Goal: Check status: Check status

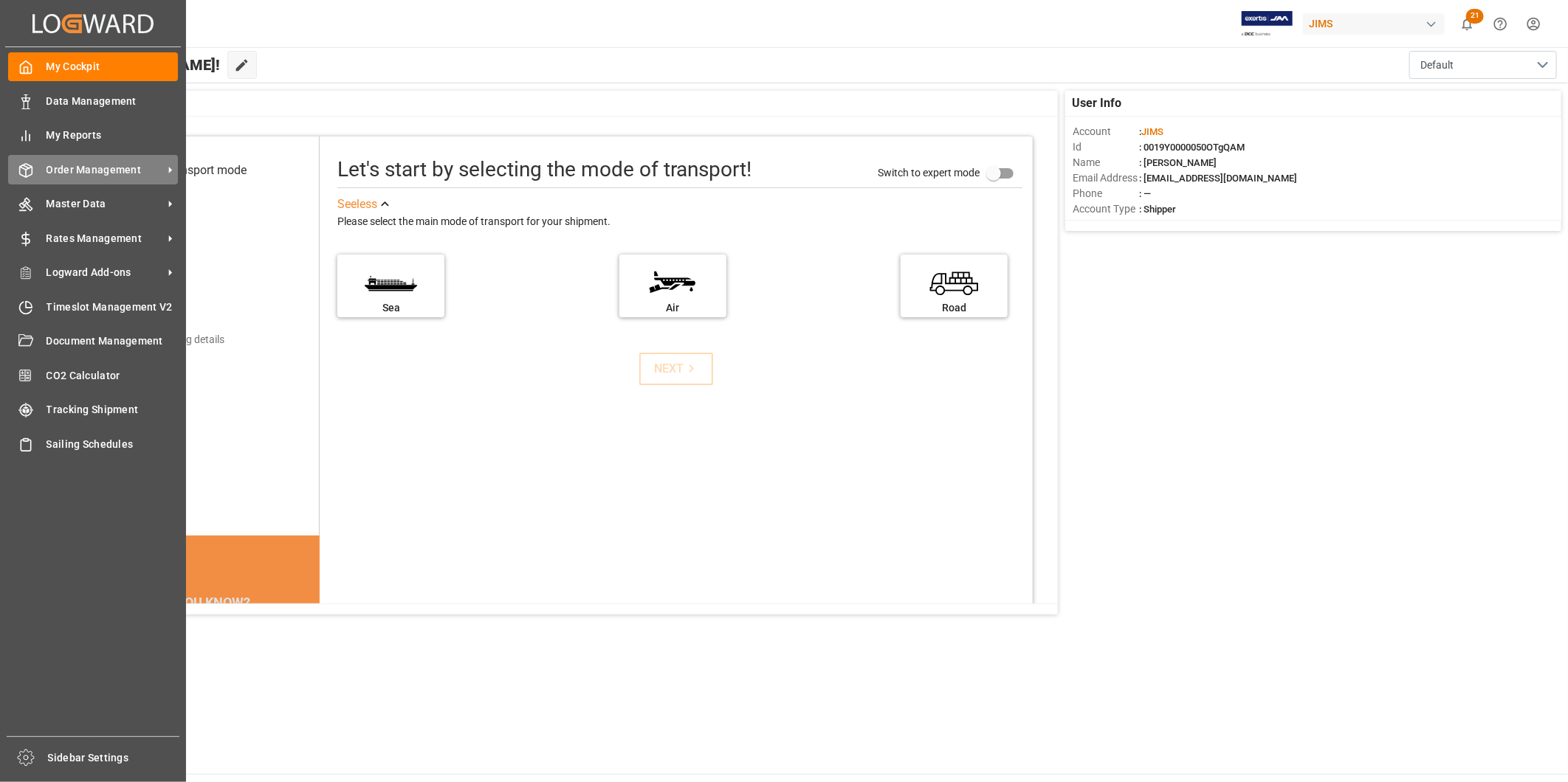
click at [106, 173] on span "Order Management" at bounding box center [104, 170] width 116 height 16
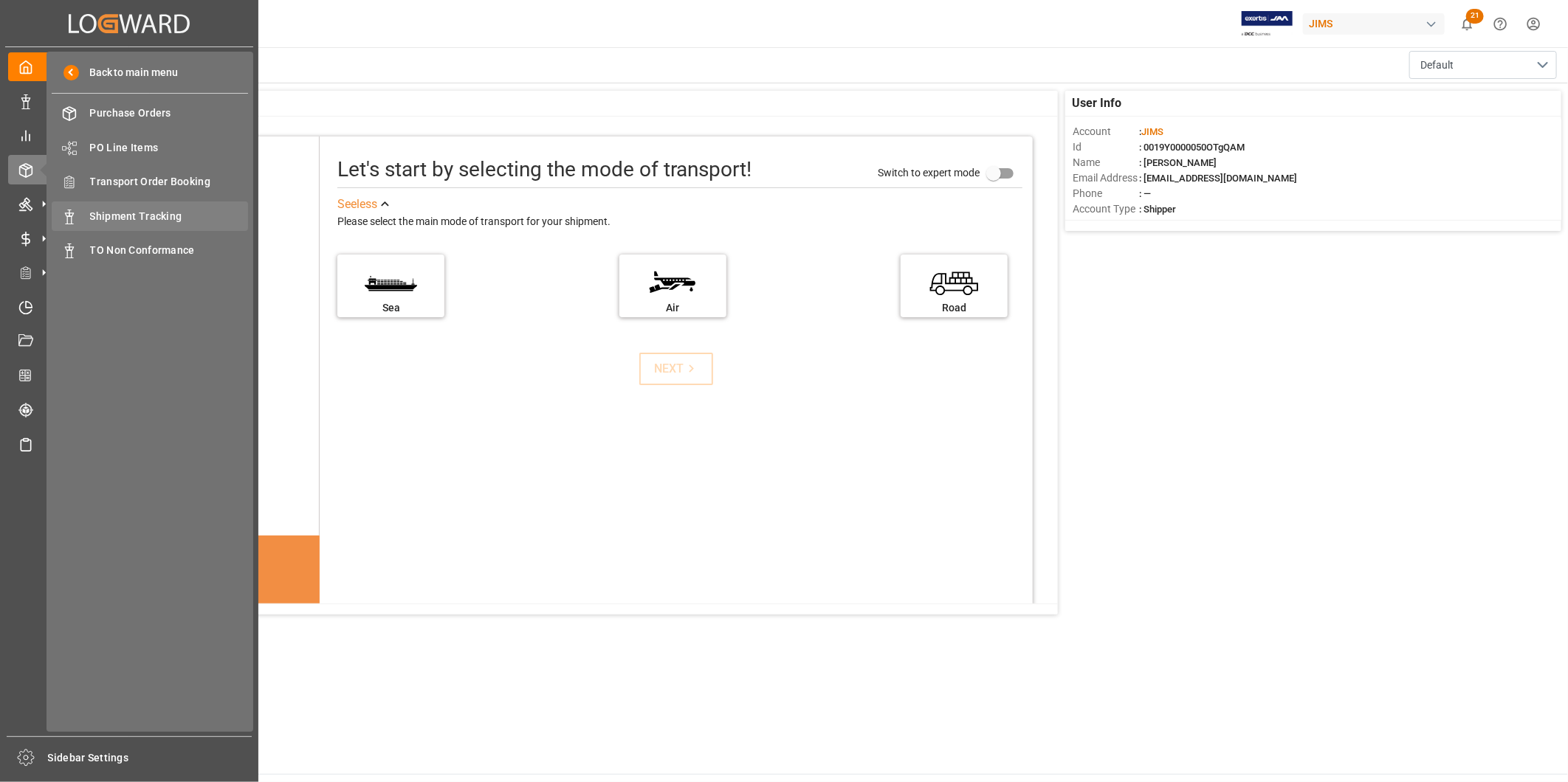
click at [126, 204] on div "Shipment Tracking Shipment Tracking" at bounding box center [150, 216] width 196 height 28
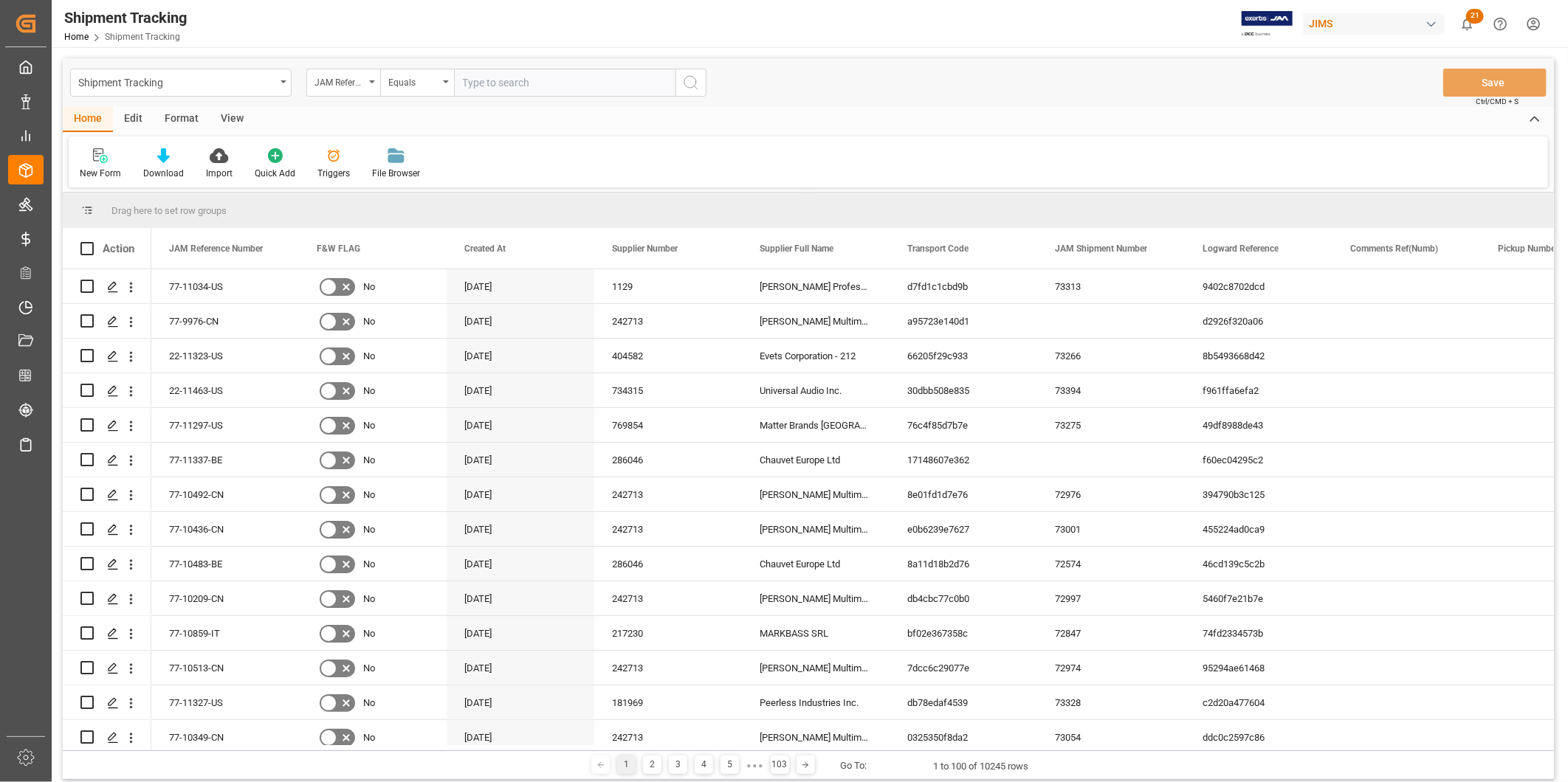
click at [564, 87] on input "text" at bounding box center [564, 82] width 222 height 28
type input "77-10861-CN"
click at [686, 82] on icon "search button" at bounding box center [691, 82] width 17 height 17
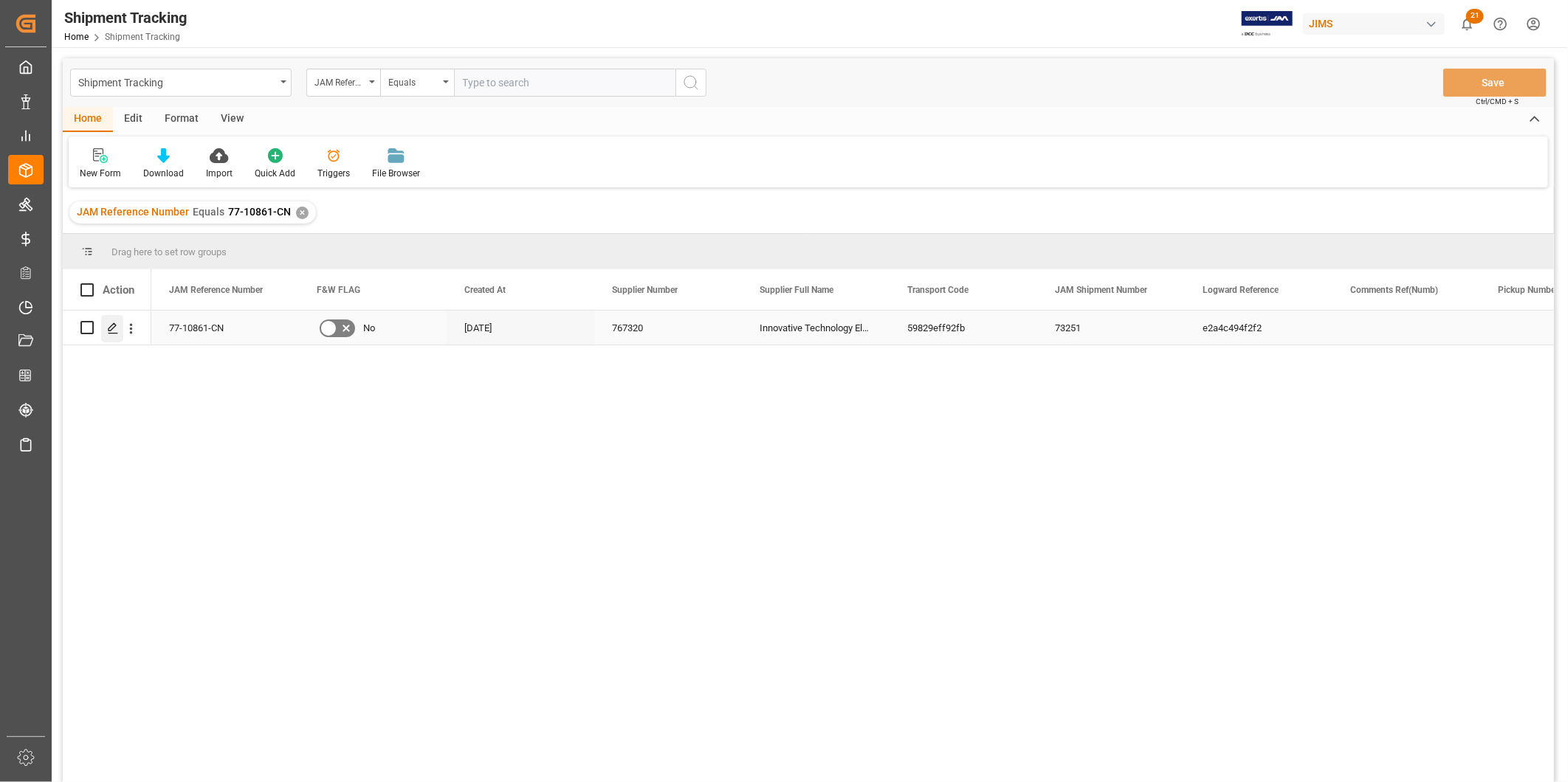
click at [112, 333] on line "Press SPACE to select this row." at bounding box center [112, 333] width 9 height 0
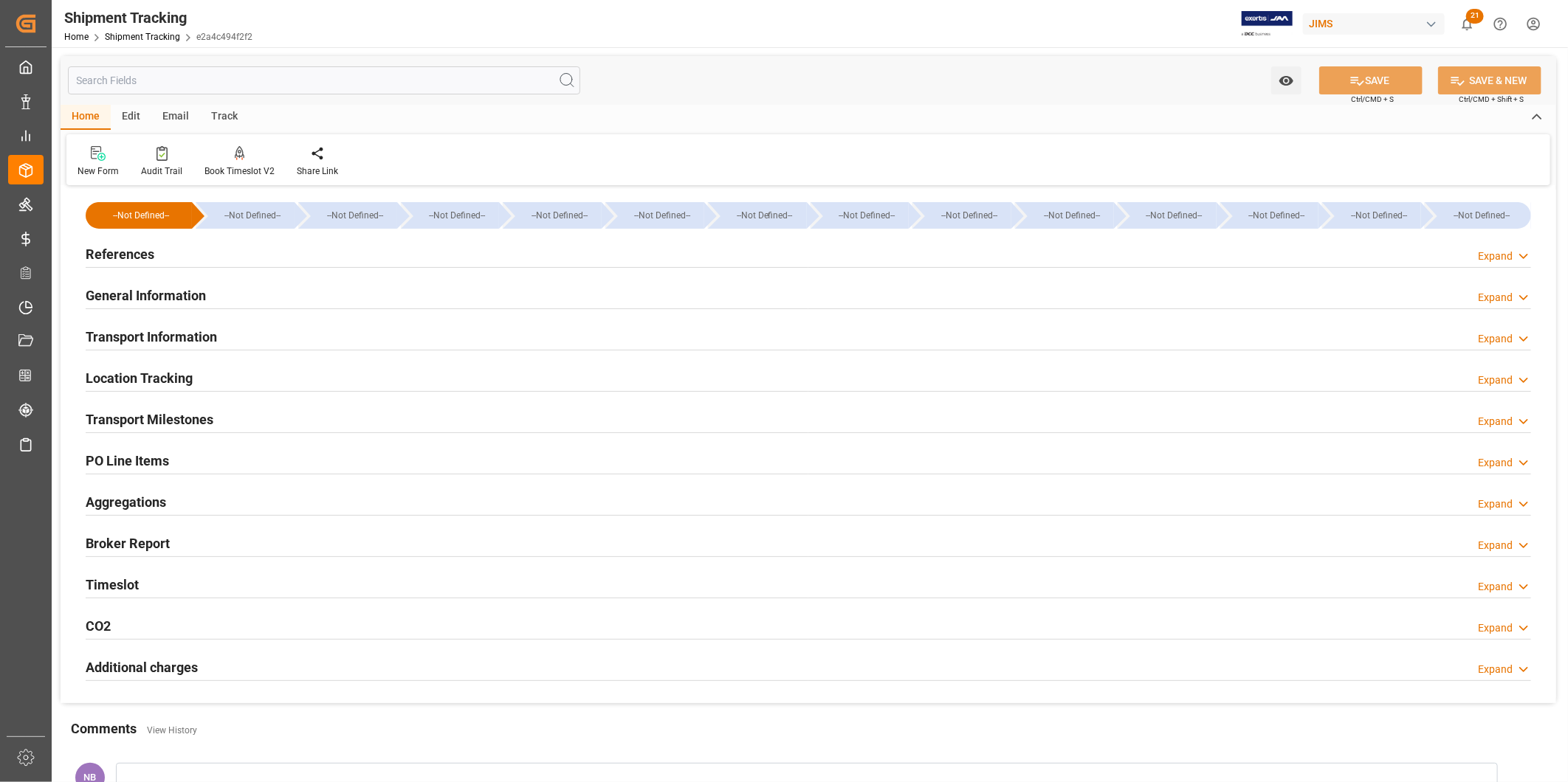
click at [193, 337] on h2 "Transport Information" at bounding box center [151, 336] width 131 height 20
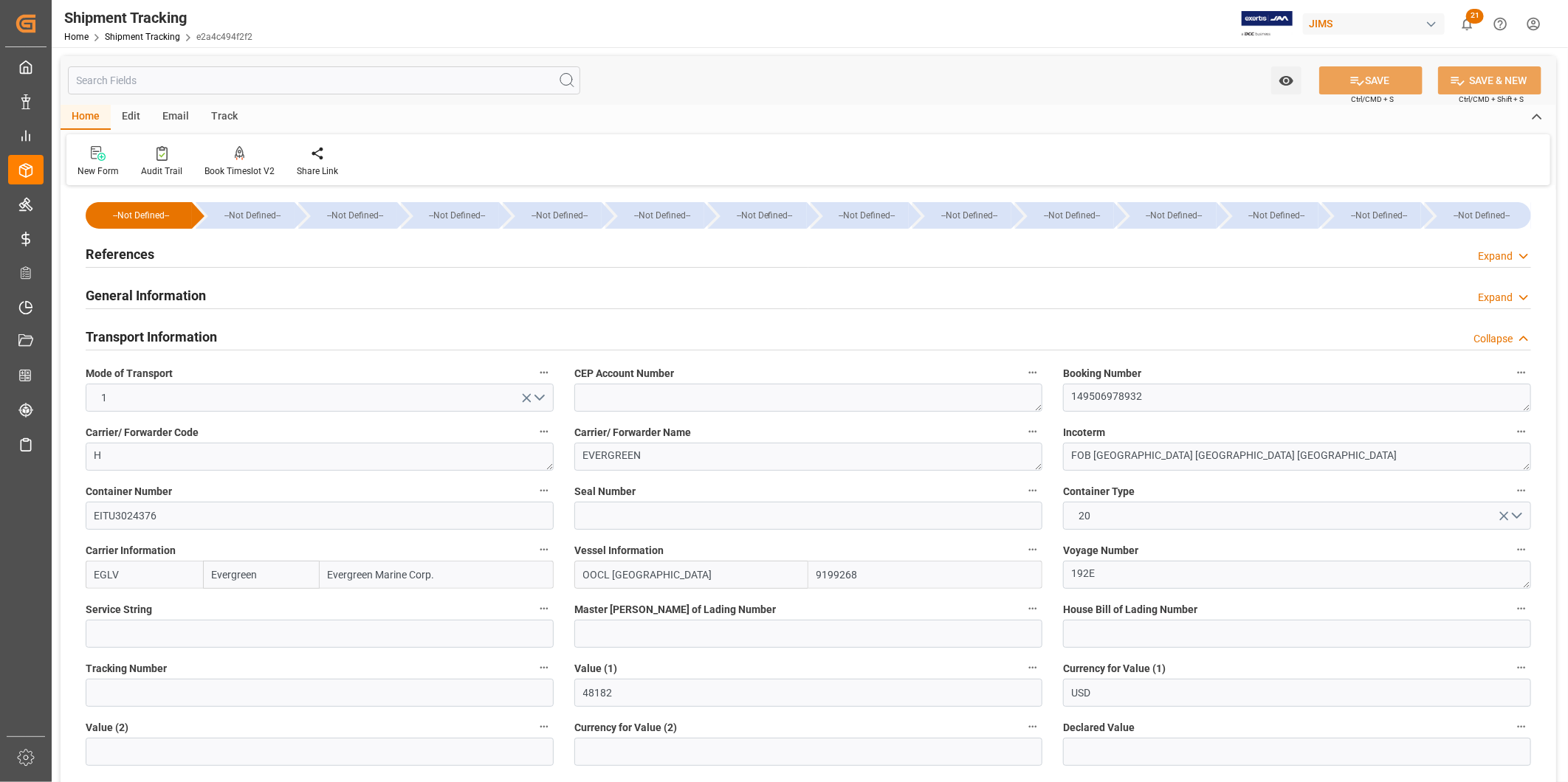
click at [193, 337] on h2 "Transport Information" at bounding box center [151, 336] width 131 height 20
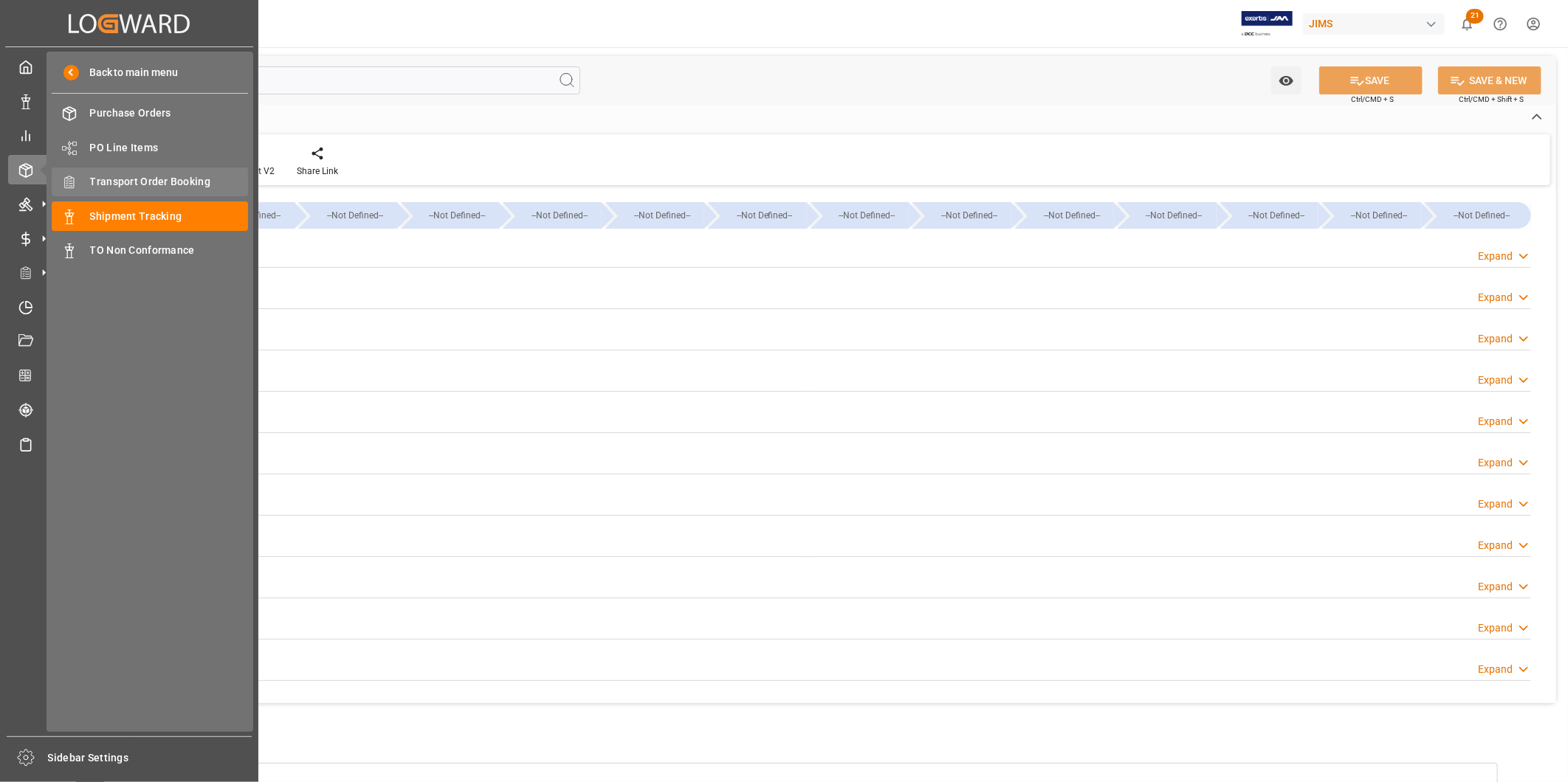
click at [141, 174] on span "Transport Order Booking" at bounding box center [169, 182] width 158 height 16
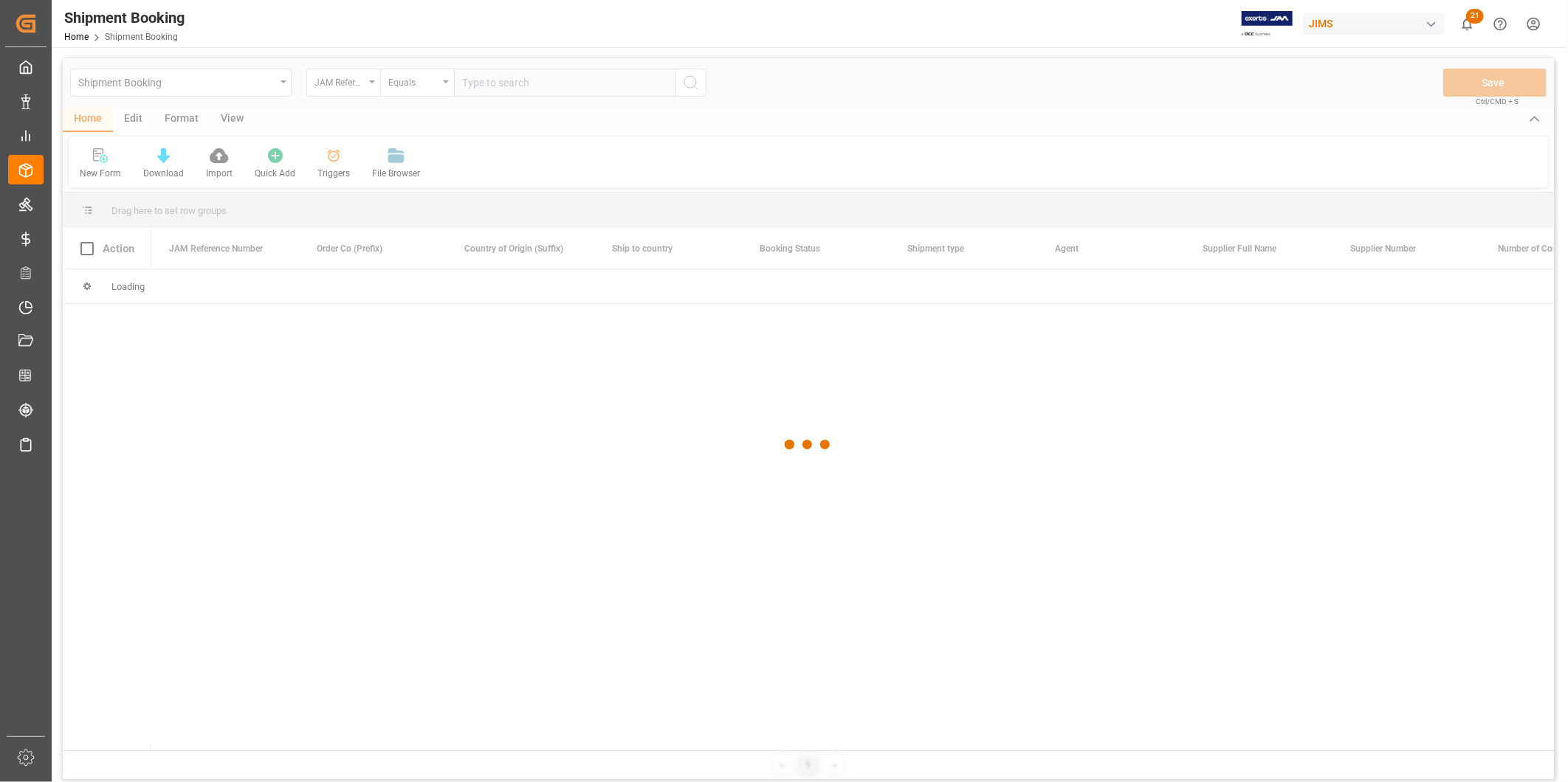
click at [631, 82] on div at bounding box center [808, 445] width 1491 height 773
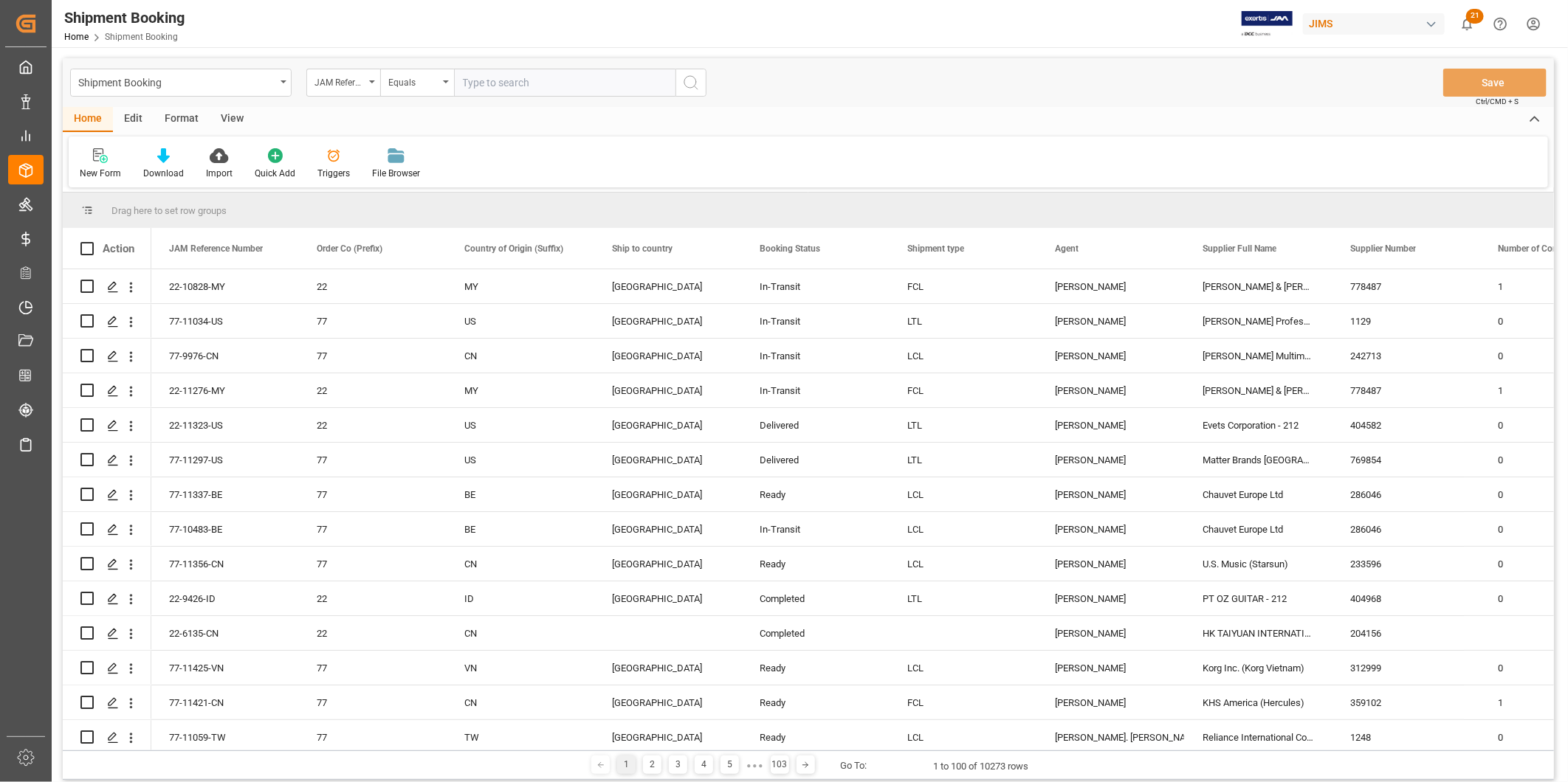
click at [639, 85] on input "text" at bounding box center [564, 82] width 222 height 28
paste input "77-10861-CN"
type input "77-10861-CN"
click at [694, 86] on line "search button" at bounding box center [696, 88] width 3 height 3
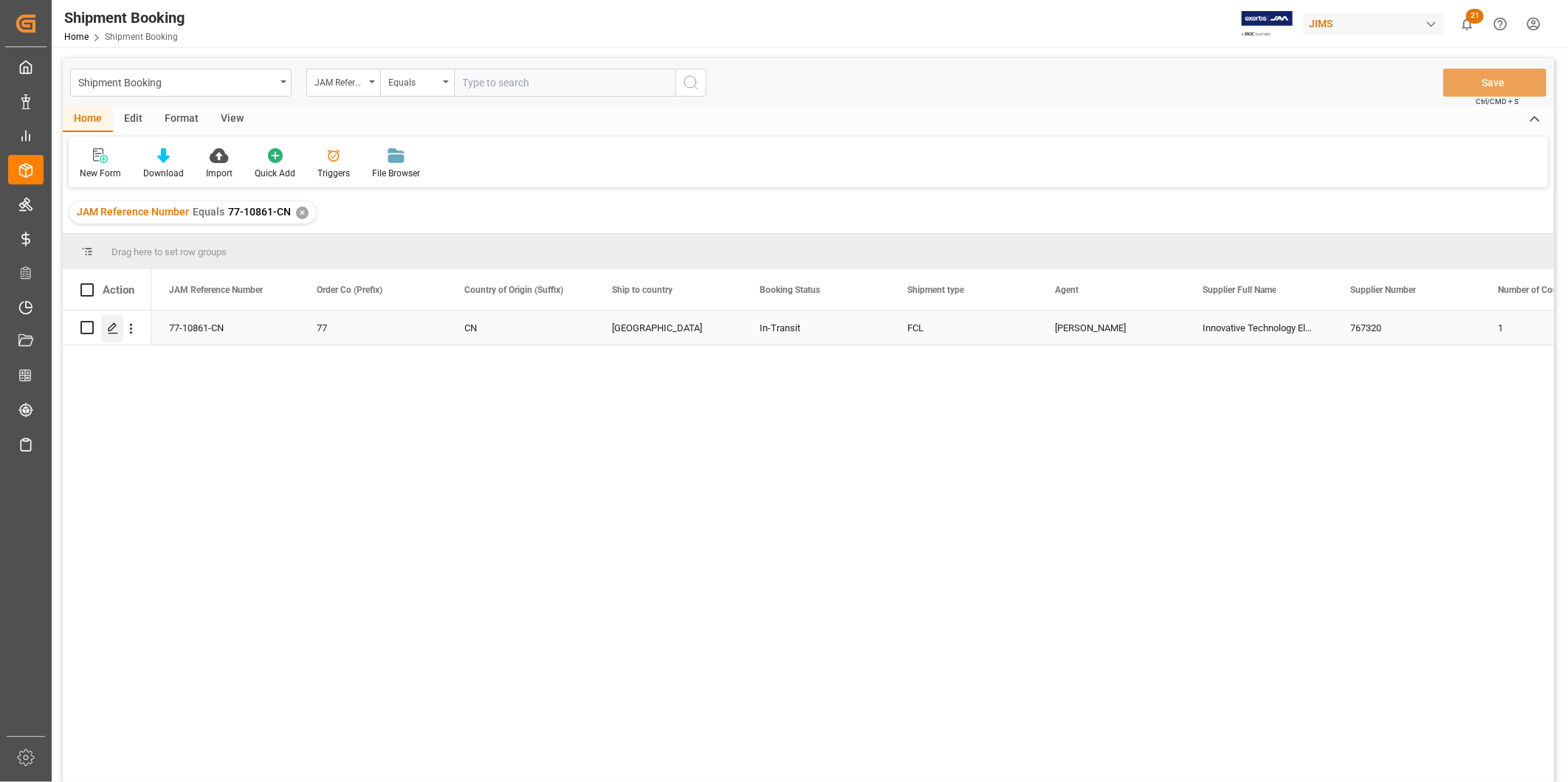
click at [113, 323] on icon "Press SPACE to select this row." at bounding box center [112, 328] width 12 height 12
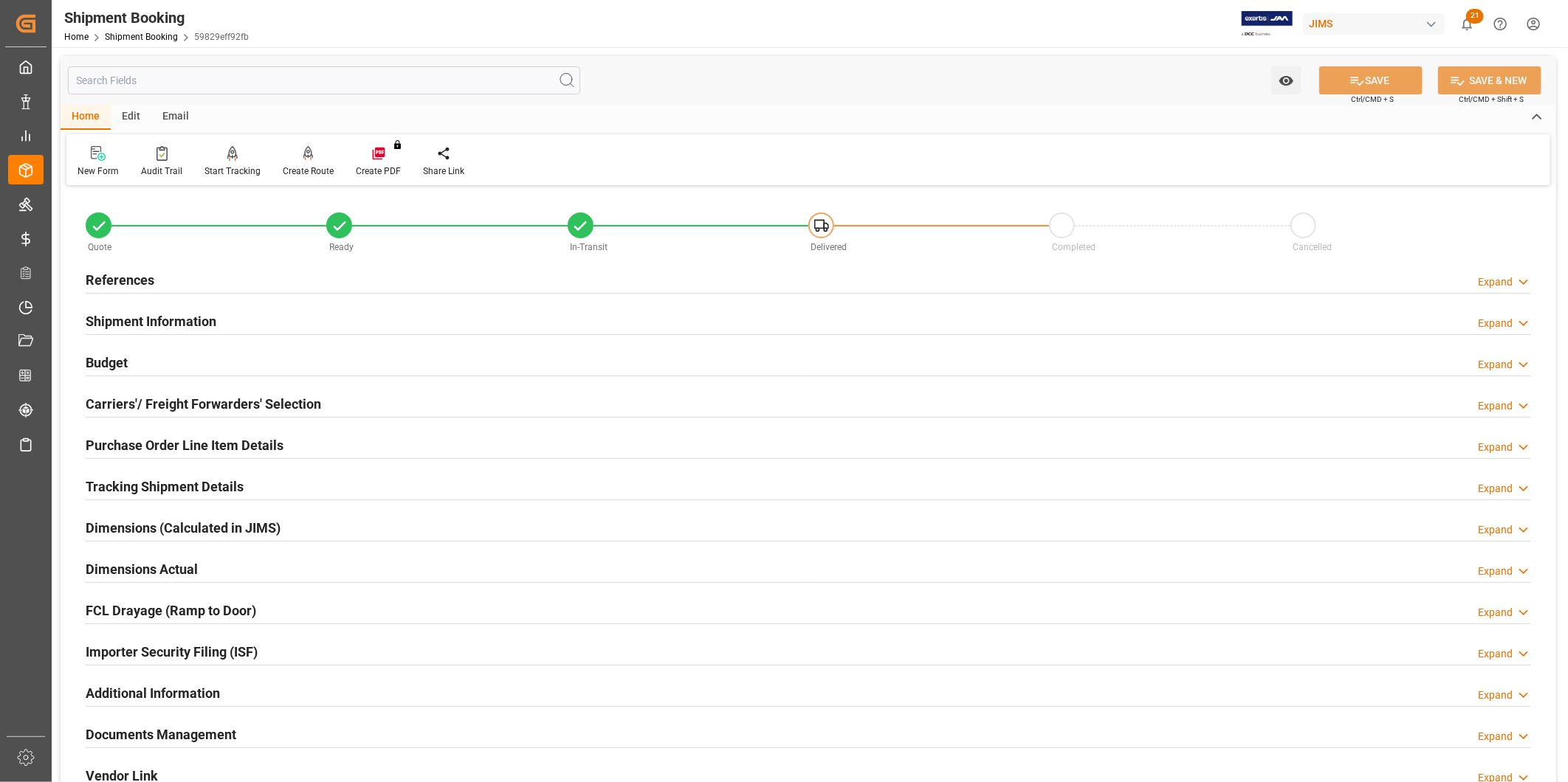
click at [193, 327] on h2 "Shipment Information" at bounding box center [150, 321] width 131 height 20
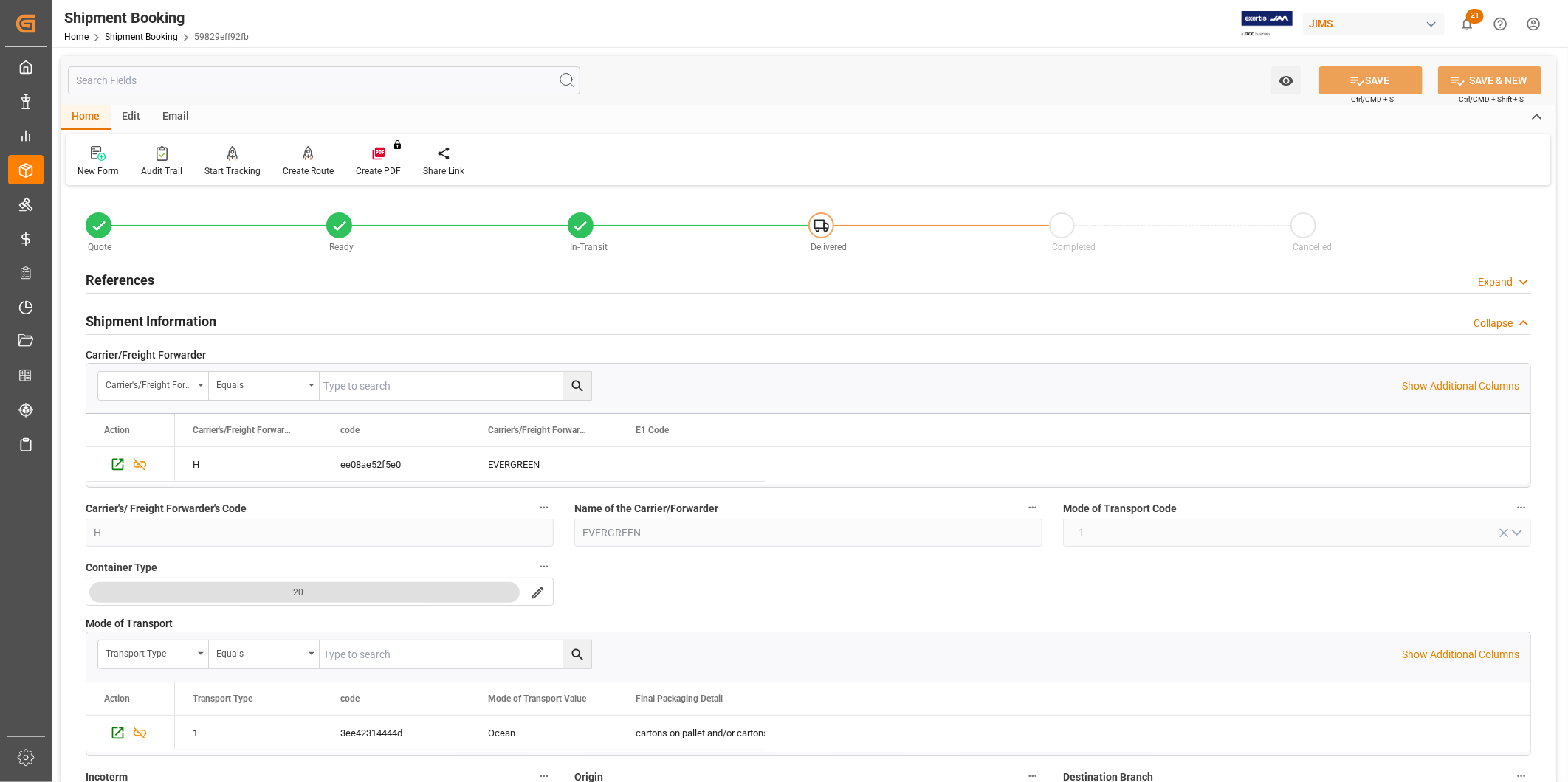
click at [112, 275] on h2 "References" at bounding box center [120, 279] width 69 height 20
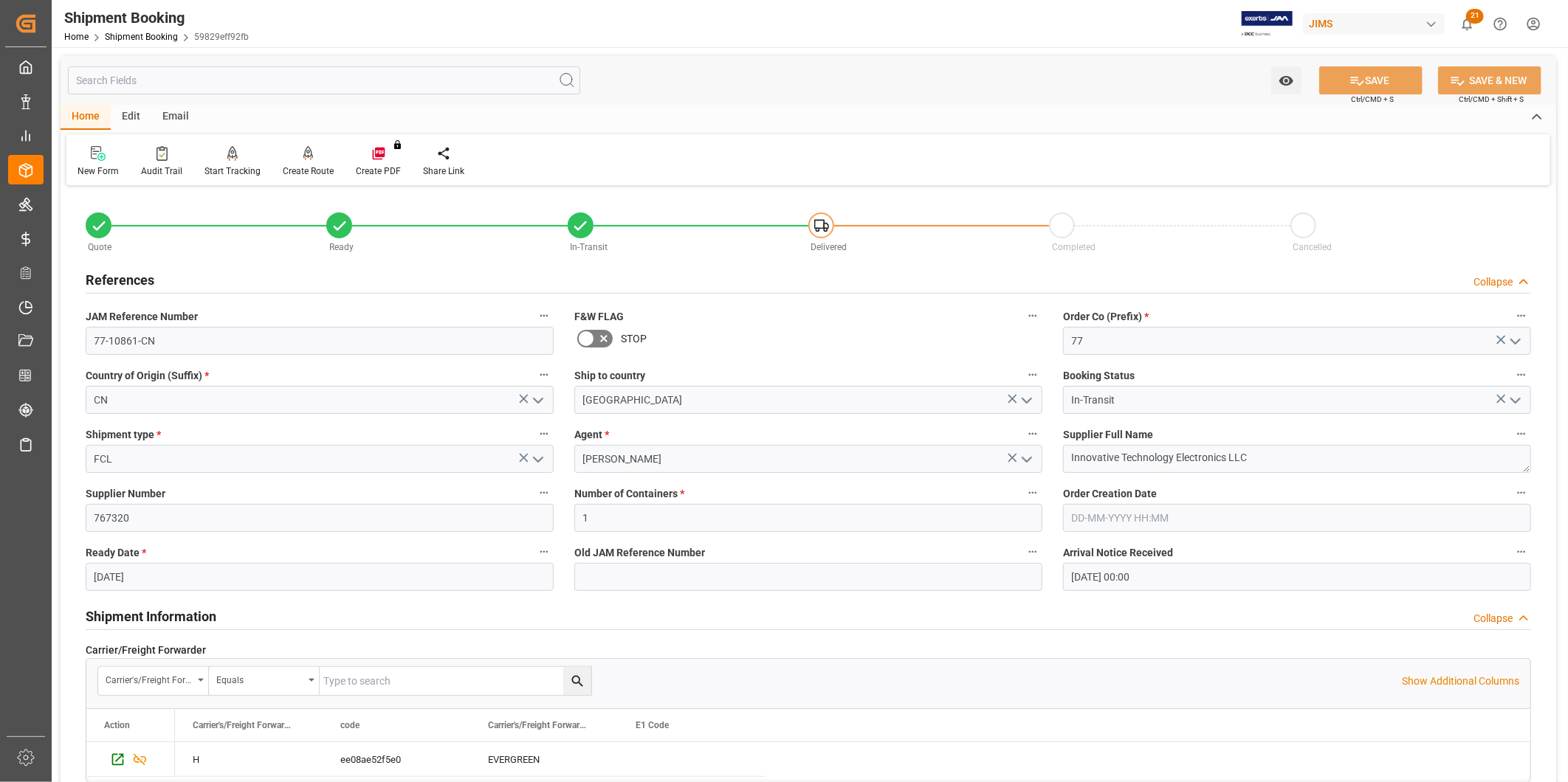
click at [124, 279] on h2 "References" at bounding box center [120, 279] width 69 height 20
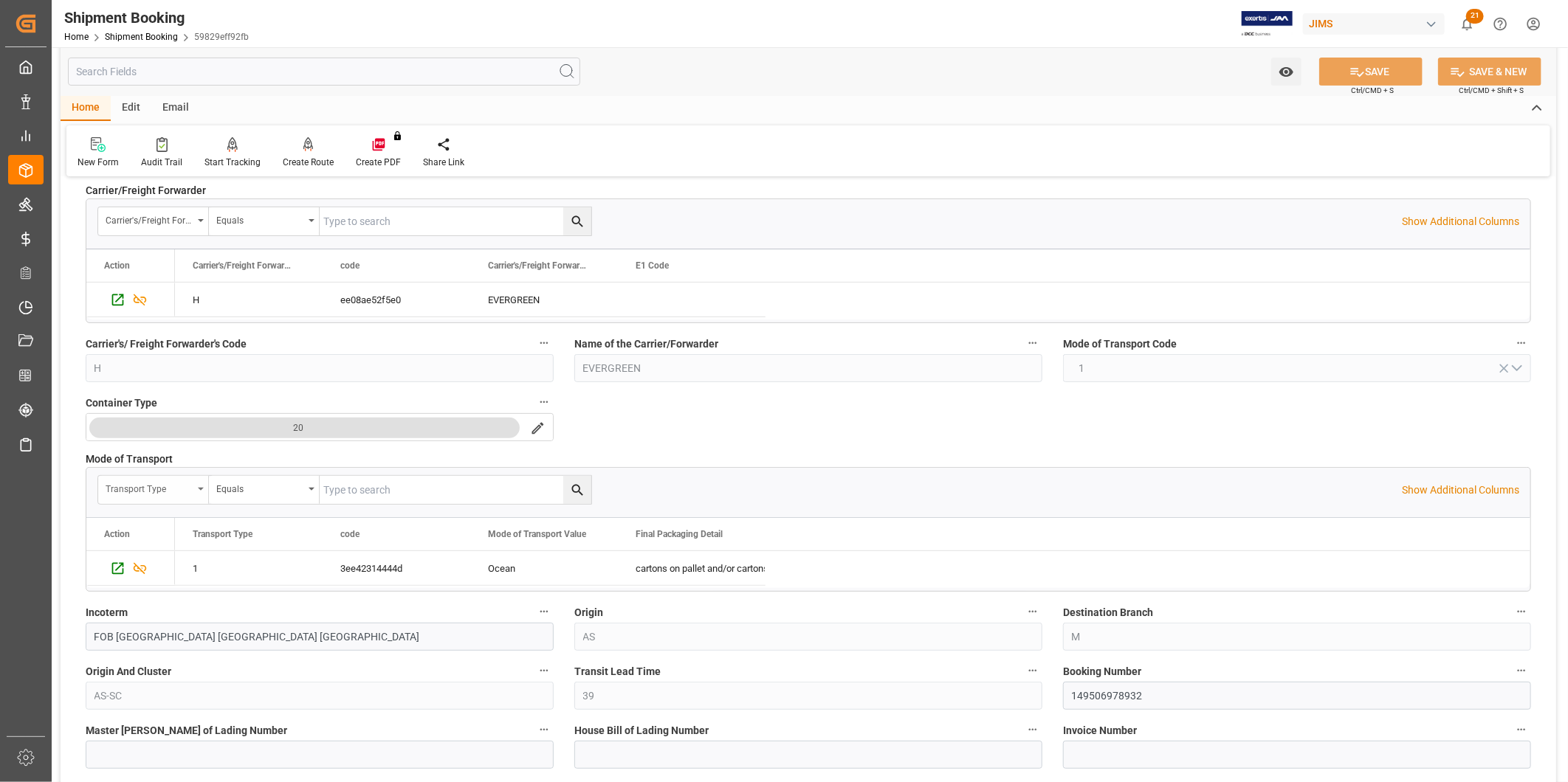
scroll to position [82, 0]
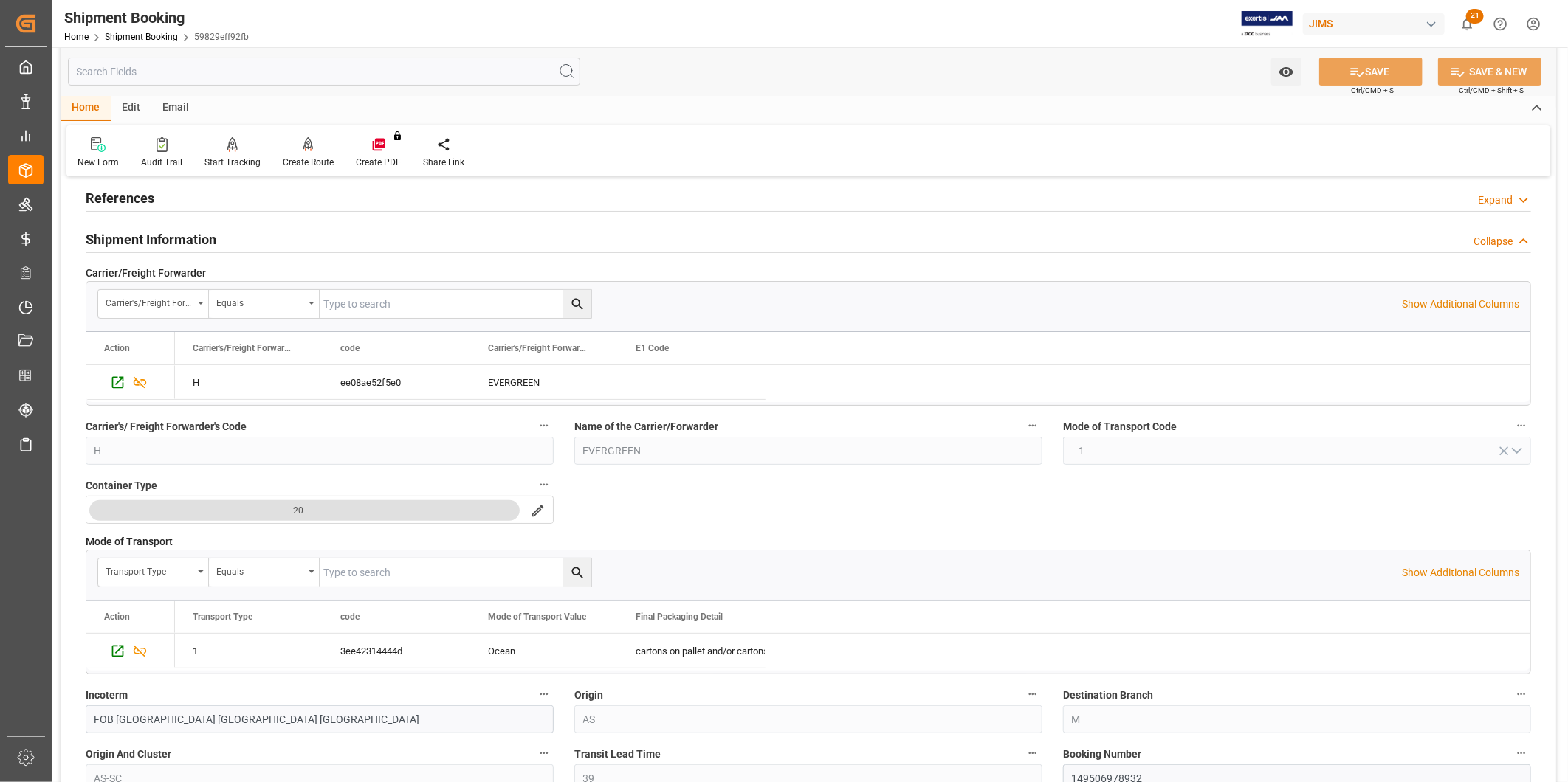
click at [176, 234] on h2 "Shipment Information" at bounding box center [150, 239] width 131 height 20
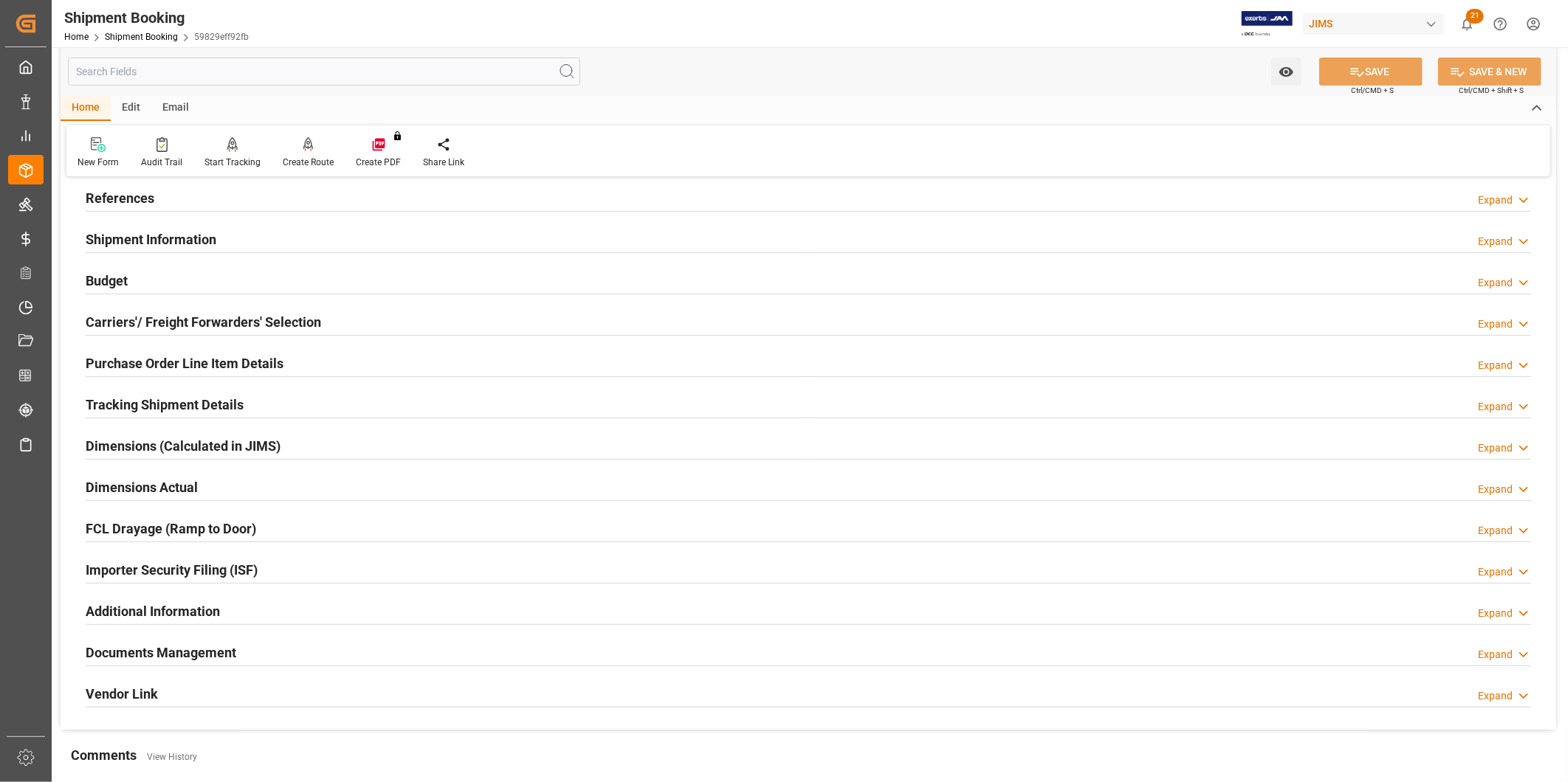
click at [197, 360] on h2 "Purchase Order Line Item Details" at bounding box center [184, 363] width 198 height 20
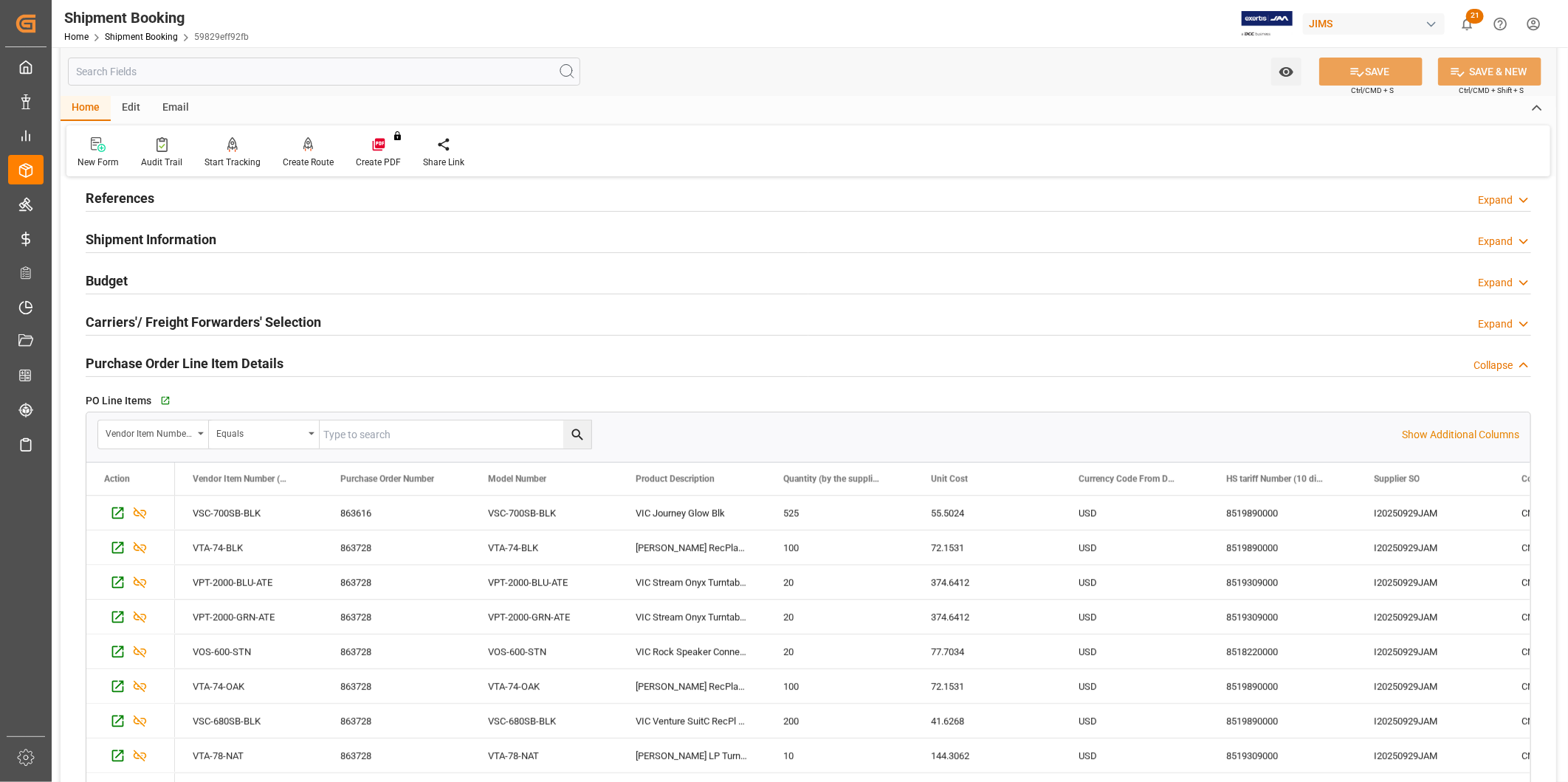
click at [197, 360] on h2 "Purchase Order Line Item Details" at bounding box center [184, 363] width 198 height 20
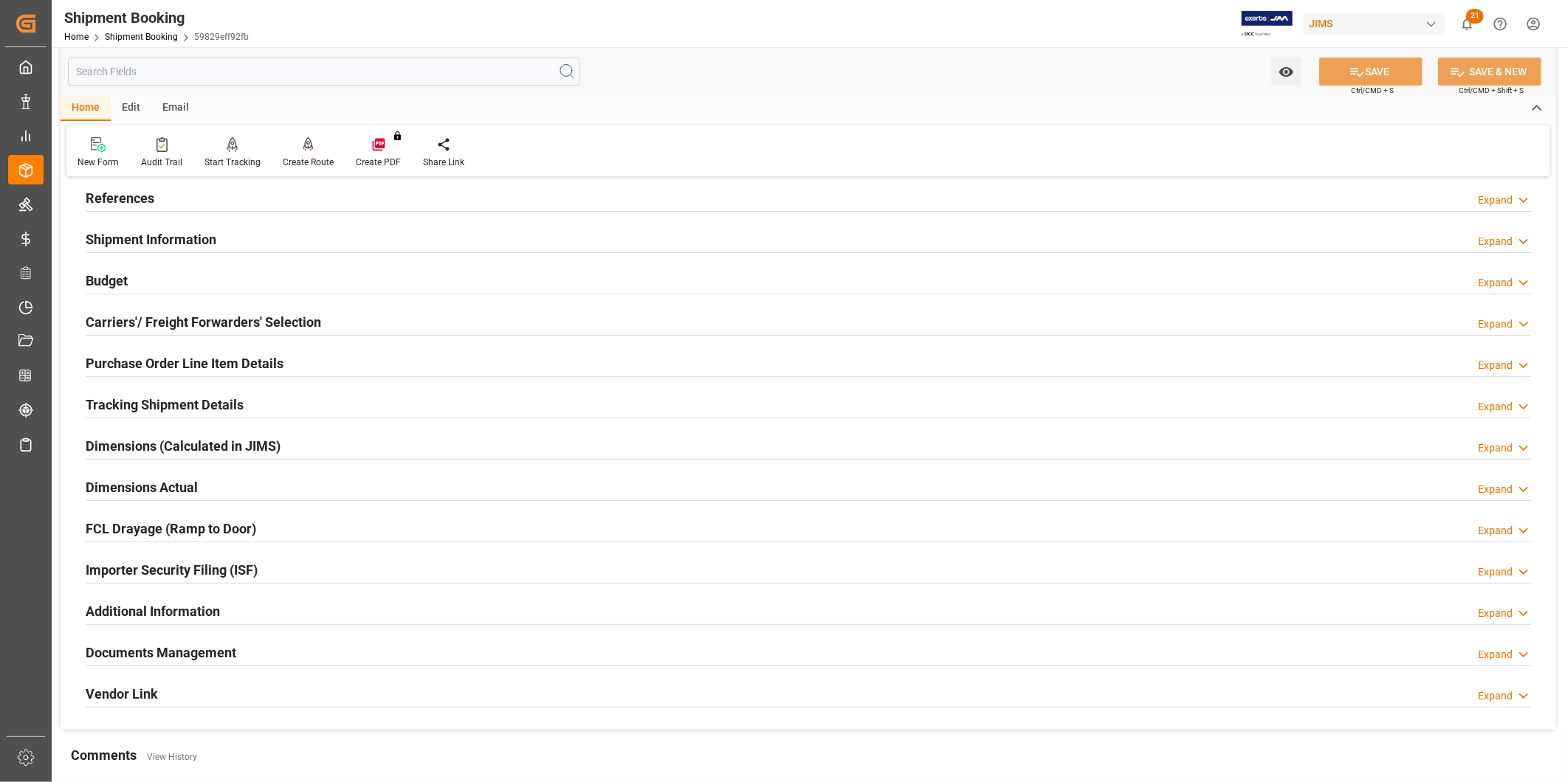
click at [195, 323] on h2 "Carriers'/ Freight Forwarders' Selection" at bounding box center [203, 321] width 235 height 20
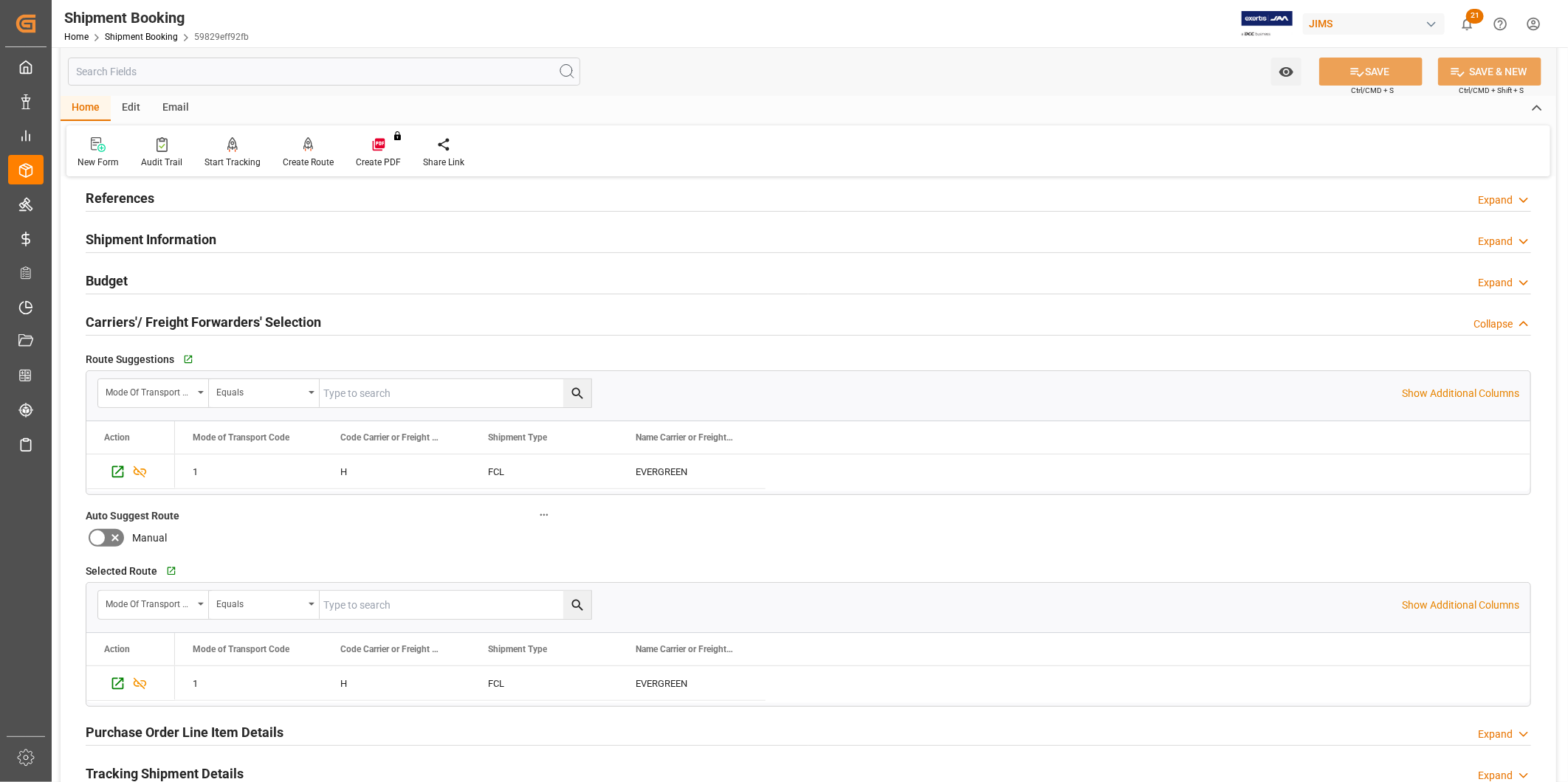
click at [195, 323] on h2 "Carriers'/ Freight Forwarders' Selection" at bounding box center [203, 321] width 235 height 20
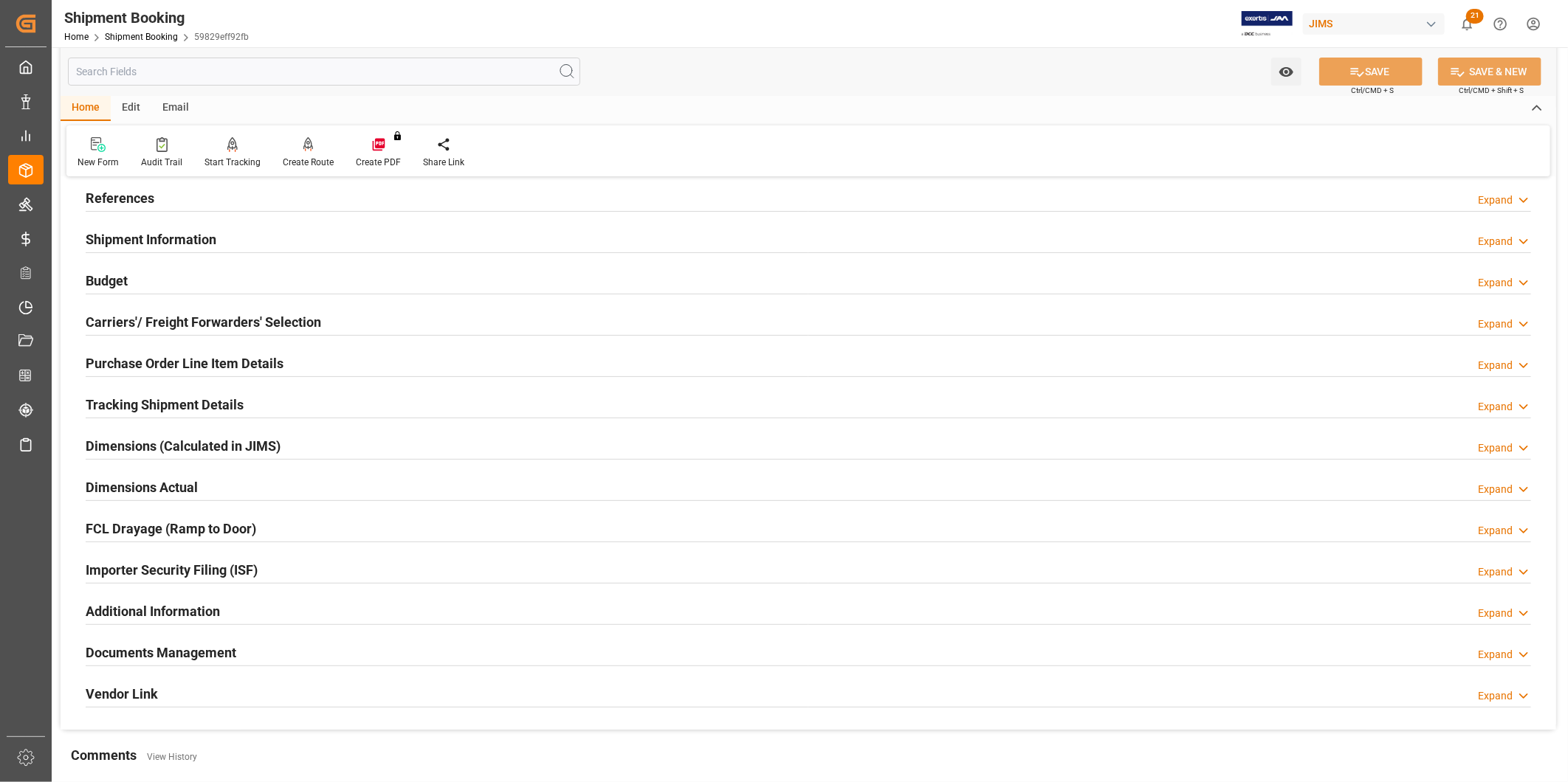
click at [140, 238] on h2 "Shipment Information" at bounding box center [150, 239] width 131 height 20
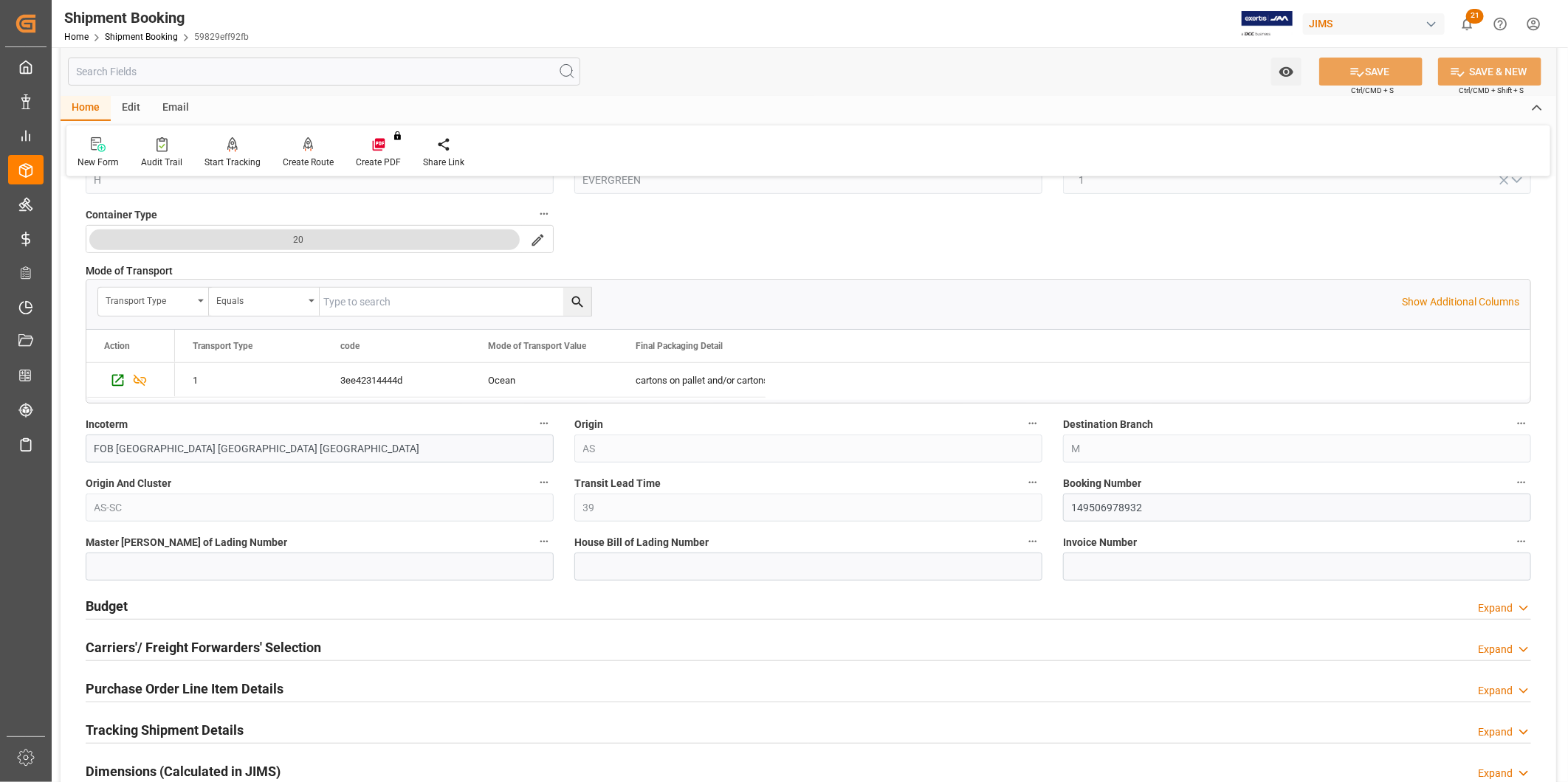
scroll to position [410, 0]
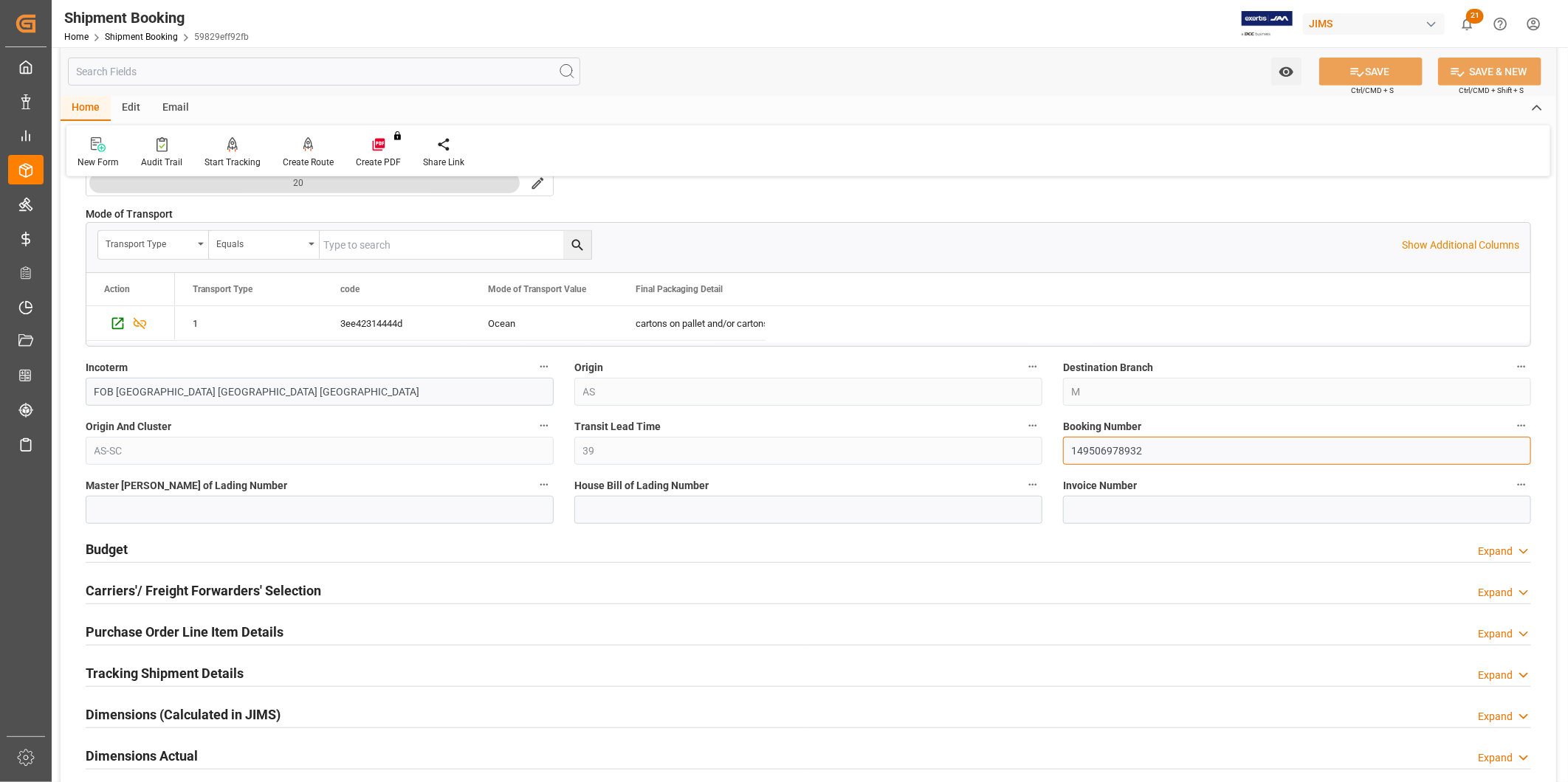
click at [1009, 456] on div "Quote Ready In-Transit Delivered Completed Cancelled References Expand JAM Refe…" at bounding box center [807, 389] width 1495 height 1219
